Goal: Task Accomplishment & Management: Use online tool/utility

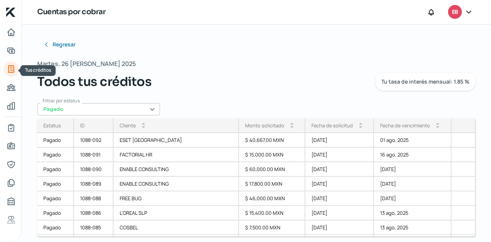
scroll to position [77, 0]
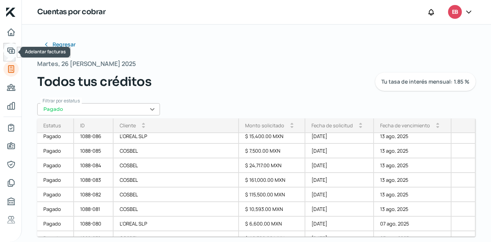
click at [13, 50] on icon "Adelantar facturas" at bounding box center [11, 50] width 9 height 9
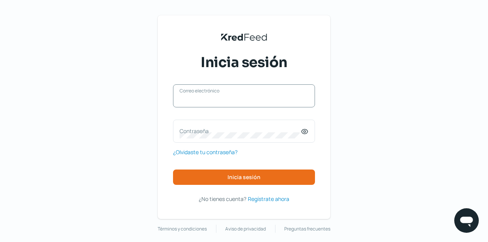
click at [265, 102] on input "Correo electrónico" at bounding box center [244, 99] width 129 height 7
click at [264, 119] on div "Correo electrónico Contraseña ¿Olvidaste tu contraseña? Inicia sesión" at bounding box center [244, 134] width 142 height 100
click at [254, 102] on input "Correo electrónico" at bounding box center [244, 99] width 129 height 7
type input "[EMAIL_ADDRESS][DOMAIN_NAME]"
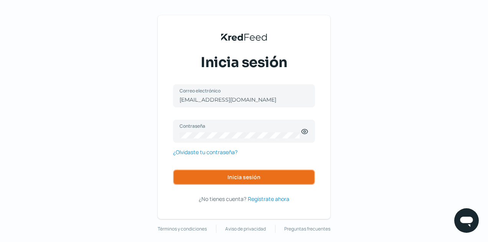
click at [256, 173] on button "Inicia sesión" at bounding box center [244, 177] width 142 height 15
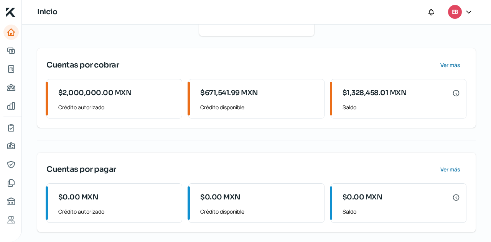
scroll to position [160, 0]
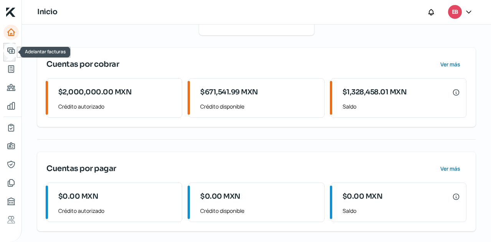
click at [12, 52] on icon "Adelantar facturas" at bounding box center [11, 50] width 7 height 5
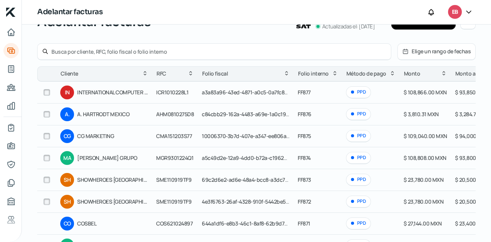
scroll to position [77, 0]
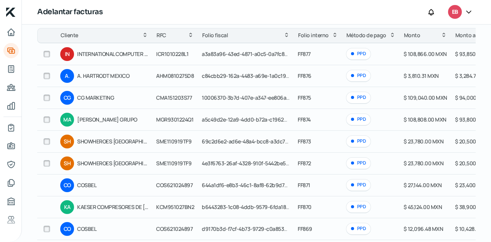
click at [45, 54] on input "checkbox" at bounding box center [46, 54] width 7 height 7
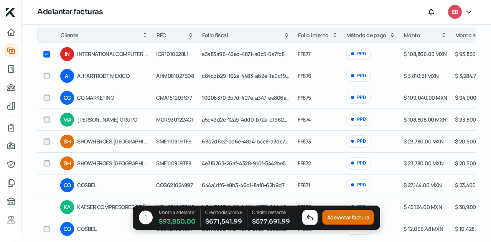
click at [45, 54] on input "checkbox" at bounding box center [46, 54] width 7 height 7
checkbox input "false"
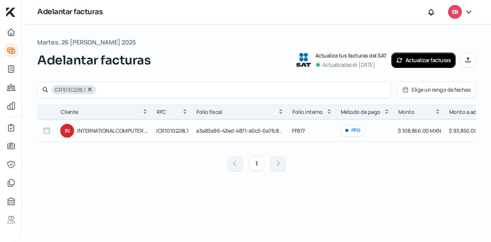
scroll to position [0, 0]
click at [90, 89] on icon at bounding box center [90, 89] width 6 height 6
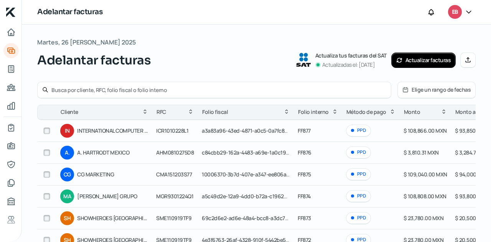
click at [254, 84] on div at bounding box center [214, 90] width 354 height 17
